Goal: Communication & Community: Answer question/provide support

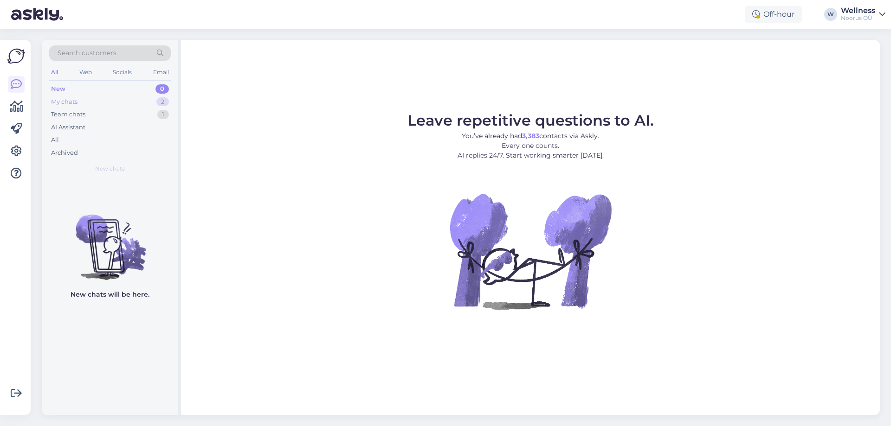
click at [116, 97] on div "My chats 2" at bounding box center [110, 102] width 122 height 13
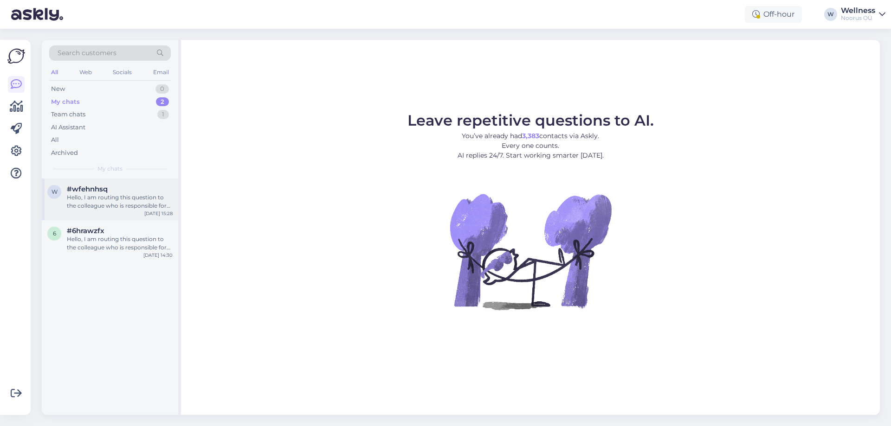
click at [129, 192] on div "#wfehnhsq" at bounding box center [120, 189] width 106 height 8
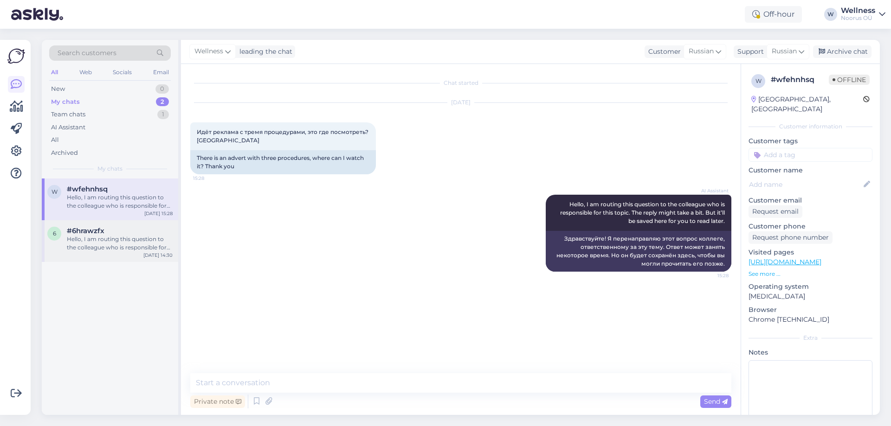
click at [133, 246] on div "Hello, I am routing this question to the colleague who is responsible for this …" at bounding box center [120, 243] width 106 height 17
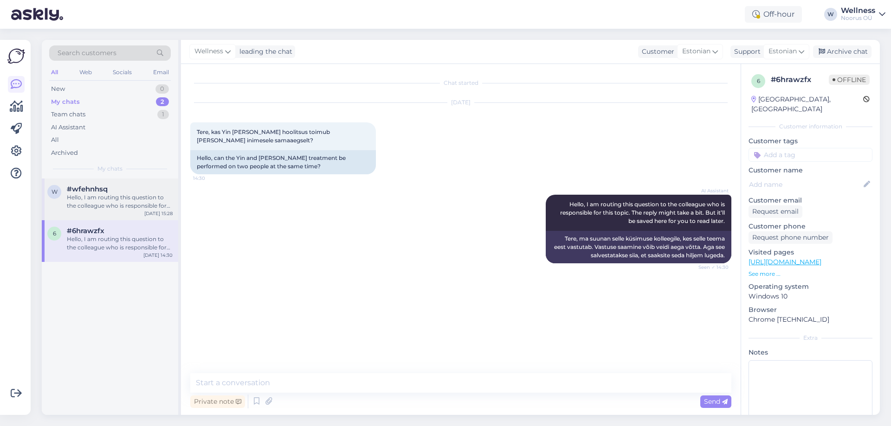
click at [145, 209] on div "Hello, I am routing this question to the colleague who is responsible for this …" at bounding box center [120, 202] width 106 height 17
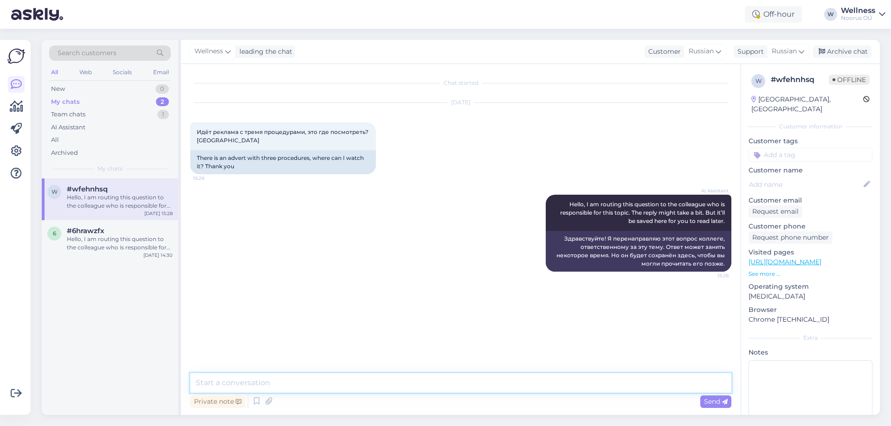
click at [256, 385] on textarea at bounding box center [460, 383] width 541 height 19
paste textarea "[URL][DOMAIN_NAME]"
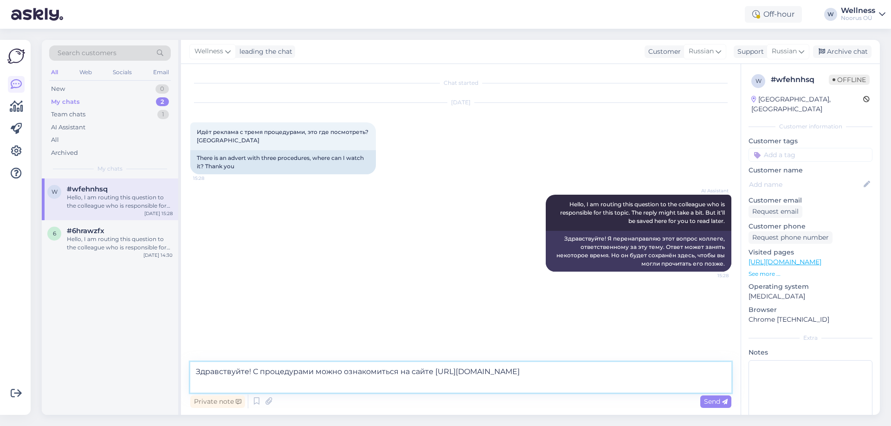
click at [252, 375] on textarea "Здравствуйте! С процедурами можно ознакомиться на сайте [URL][DOMAIN_NAME]" at bounding box center [460, 377] width 541 height 31
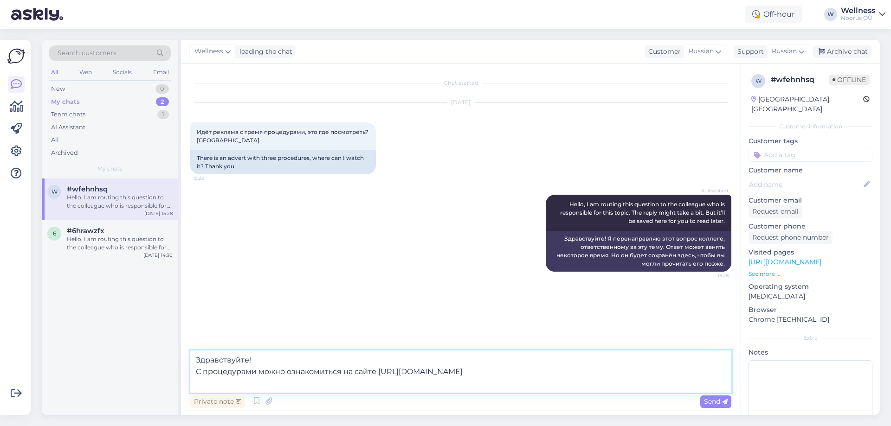
click at [194, 385] on textarea "Здравствуйте! С процедурами можно ознакомиться на сайте [URL][DOMAIN_NAME]" at bounding box center [460, 372] width 541 height 42
click at [685, 378] on textarea "Здравствуйте! С процедурами можно ознакомиться на сайте [URL][DOMAIN_NAME]" at bounding box center [460, 372] width 541 height 42
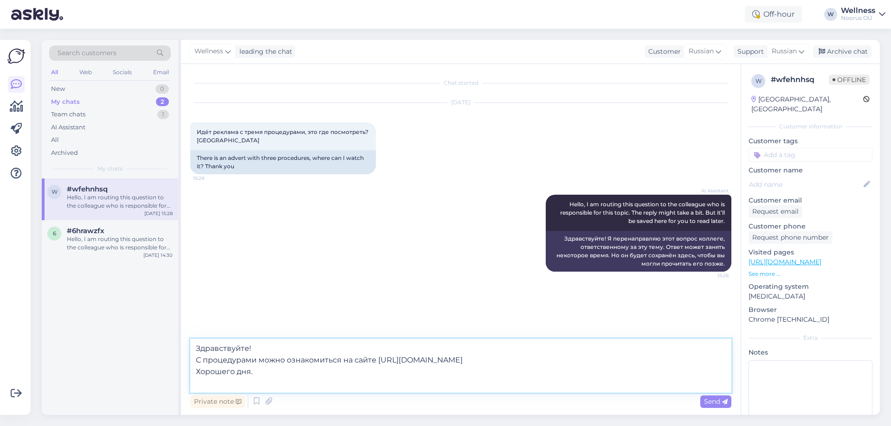
type textarea "Здравствуйте! С процедурами можно ознакомиться на сайте [URL][DOMAIN_NAME] Хоро…"
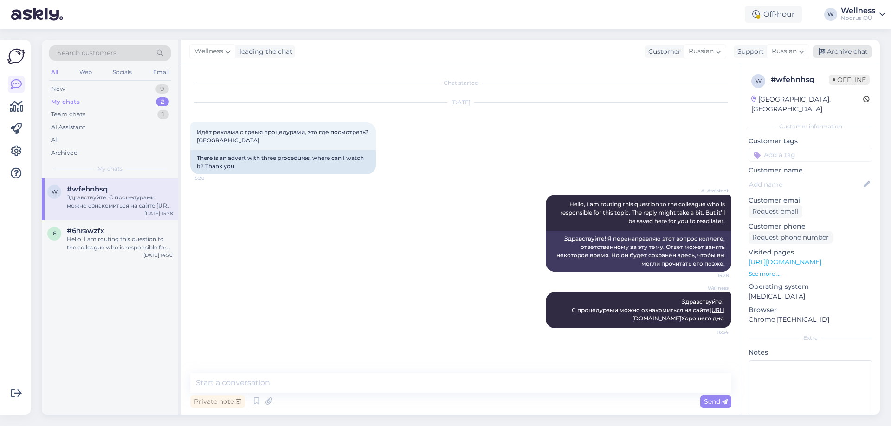
click at [850, 52] on div "Archive chat" at bounding box center [842, 51] width 58 height 13
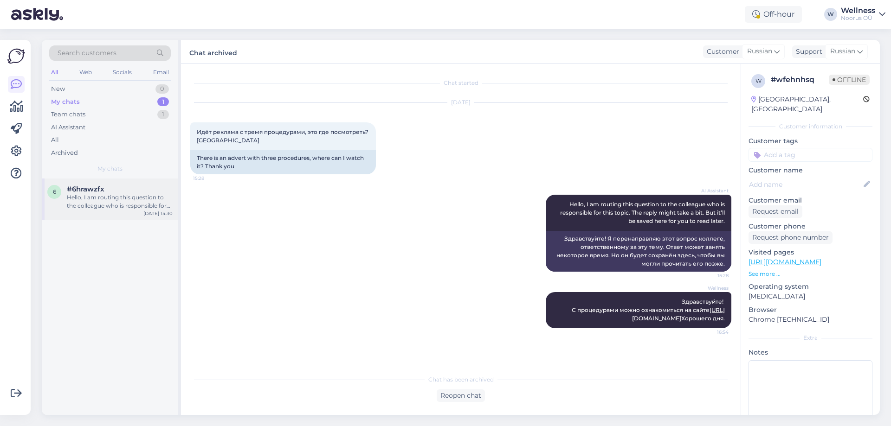
click at [134, 220] on div "6 #6hrawzfx Hello, I am routing this question to the colleague who is responsib…" at bounding box center [110, 200] width 136 height 42
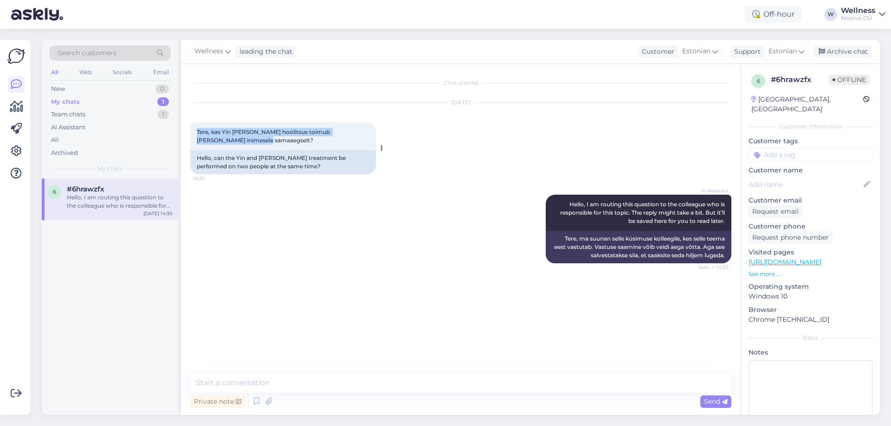
drag, startPoint x: 198, startPoint y: 130, endPoint x: 245, endPoint y: 140, distance: 48.3
click at [245, 140] on div "Tere, kas Yin [PERSON_NAME] hoolitsus toimub [PERSON_NAME] inimesele samaaegsel…" at bounding box center [283, 137] width 186 height 28
copy span "Tere, kas Yin [PERSON_NAME] hoolitsus toimub [PERSON_NAME] inimesele samaaegsel…"
click at [274, 387] on textarea at bounding box center [460, 383] width 541 height 19
paste textarea "Tere päevast! "[PERSON_NAME]" on paaridele mõeldud protseduur [PERSON_NAME] vii…"
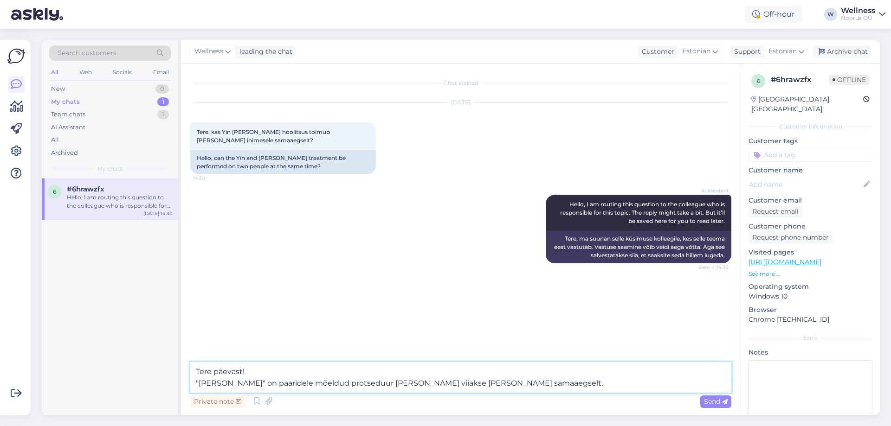
click at [196, 384] on textarea "Tere päevast! "[PERSON_NAME]" on paaridele mõeldud protseduur [PERSON_NAME] vii…" at bounding box center [460, 377] width 541 height 31
type textarea "Tere päevast! Jah, "[PERSON_NAME]" on paaridele mõeldud protseduur [PERSON_NAME…"
click at [537, 393] on div "Private note Send" at bounding box center [460, 402] width 541 height 18
click at [534, 381] on textarea "Tere päevast! Jah, "[PERSON_NAME]" on paaridele mõeldud protseduur [PERSON_NAME…" at bounding box center [460, 377] width 541 height 31
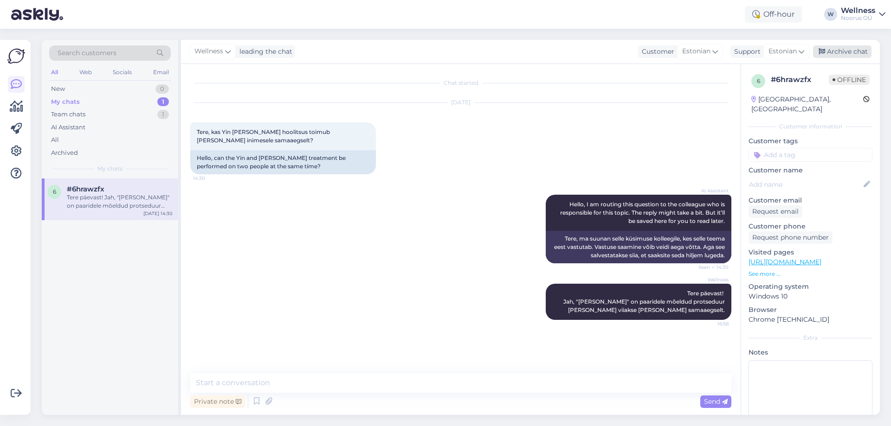
click at [840, 55] on div "Archive chat" at bounding box center [842, 51] width 58 height 13
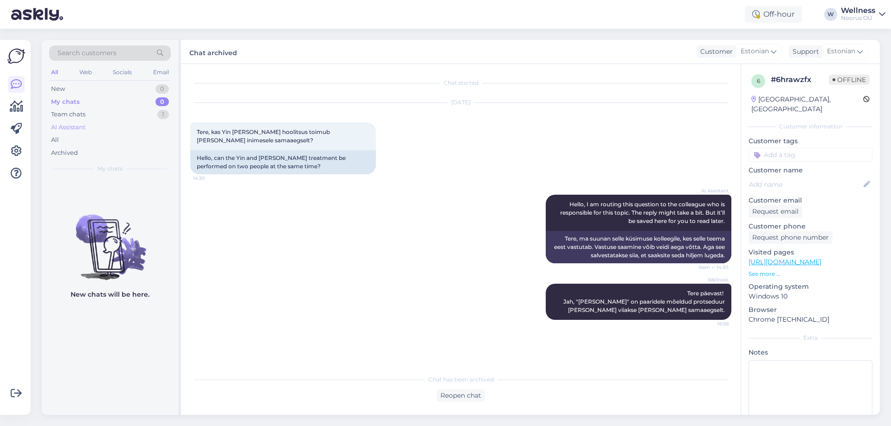
click at [98, 122] on div "AI Assistant" at bounding box center [110, 127] width 122 height 13
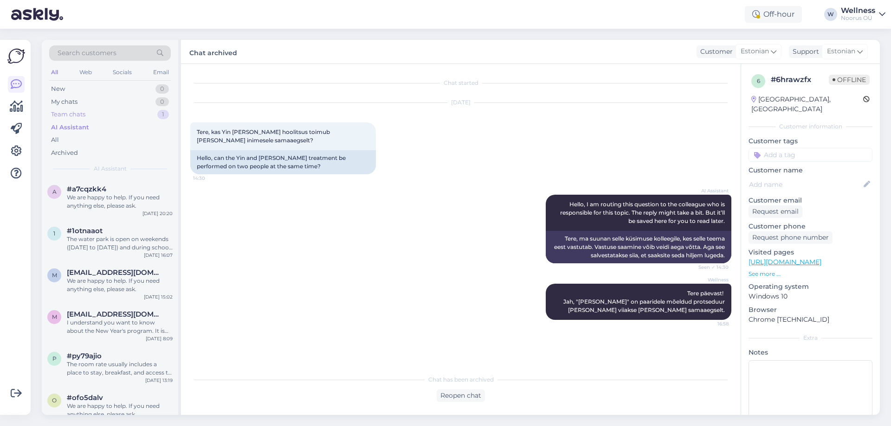
click at [94, 114] on div "Team chats 1" at bounding box center [110, 114] width 122 height 13
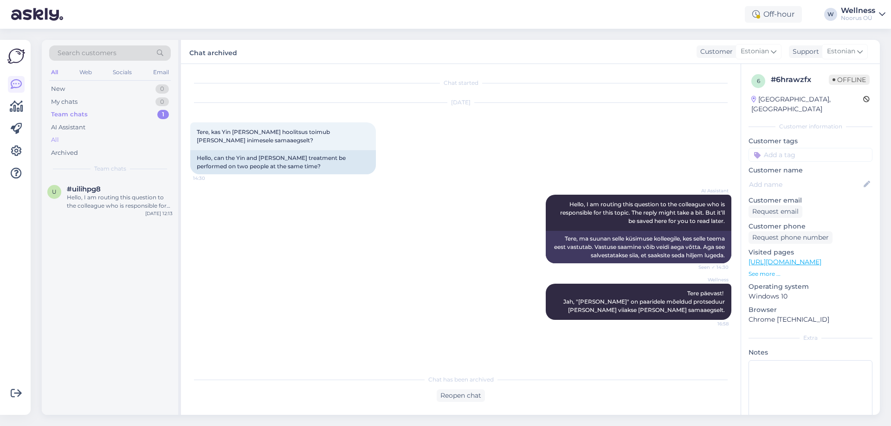
click at [81, 138] on div "All" at bounding box center [110, 140] width 122 height 13
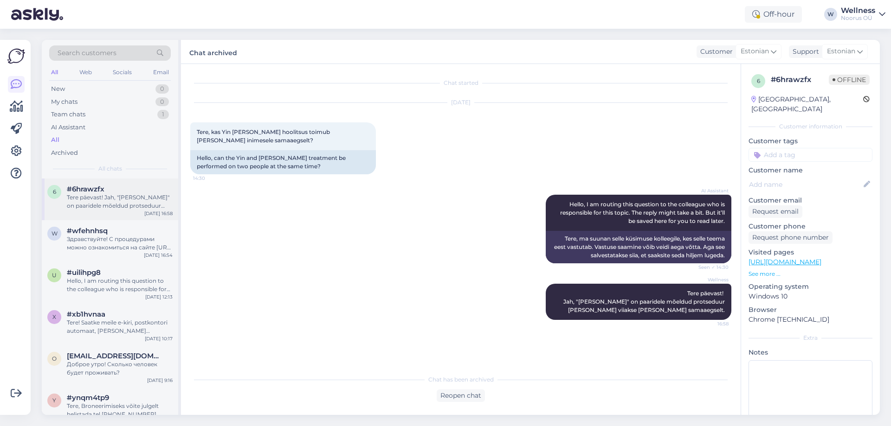
click at [109, 192] on div "#6hrawzfx" at bounding box center [120, 189] width 106 height 8
click at [133, 239] on div "Здравствуйте! С процедурами можно ознакомиться на сайте [URL][DOMAIN_NAME] Хоро…" at bounding box center [120, 243] width 106 height 17
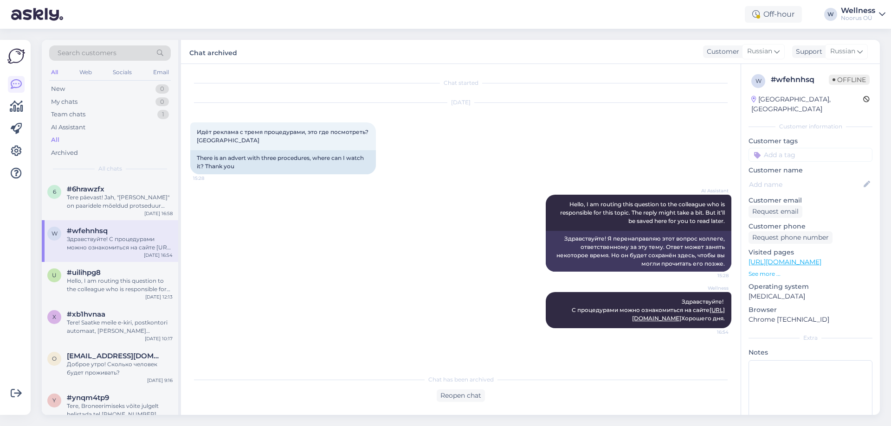
scroll to position [2, 0]
click at [129, 209] on div "Tere päevast! Jah, "[PERSON_NAME]" on paaridele mõeldud protseduur [PERSON_NAME…" at bounding box center [120, 202] width 106 height 17
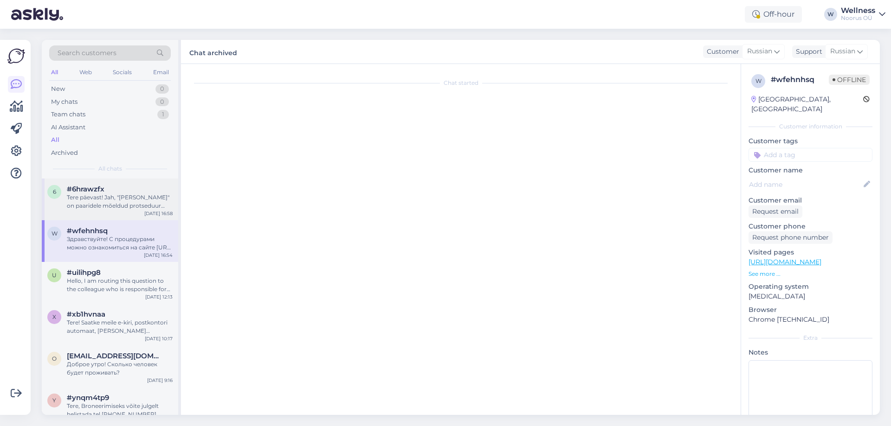
scroll to position [0, 0]
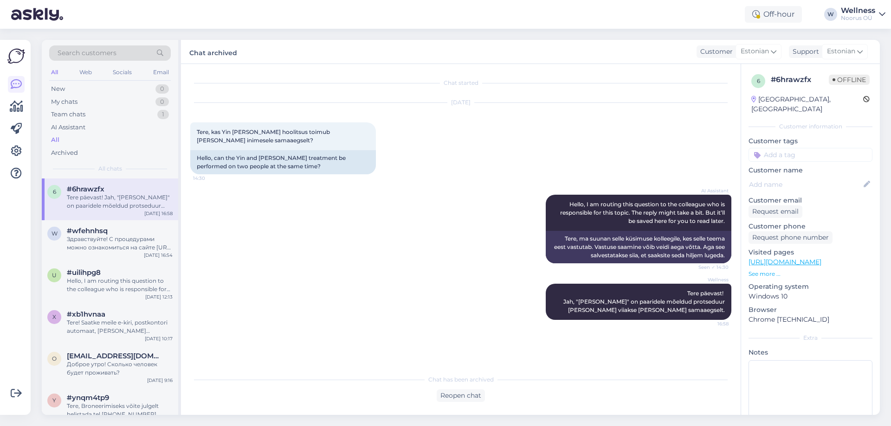
click at [76, 80] on div "All Web Socials Email" at bounding box center [110, 73] width 122 height 14
click at [76, 91] on div "New 0" at bounding box center [110, 89] width 122 height 13
